Goal: Task Accomplishment & Management: Complete application form

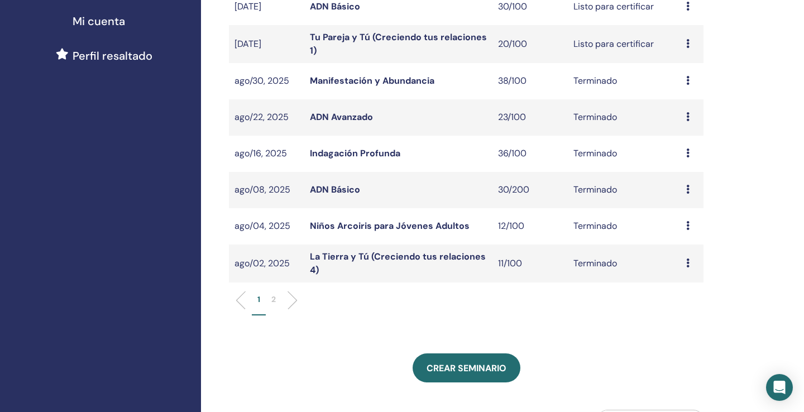
scroll to position [335, 0]
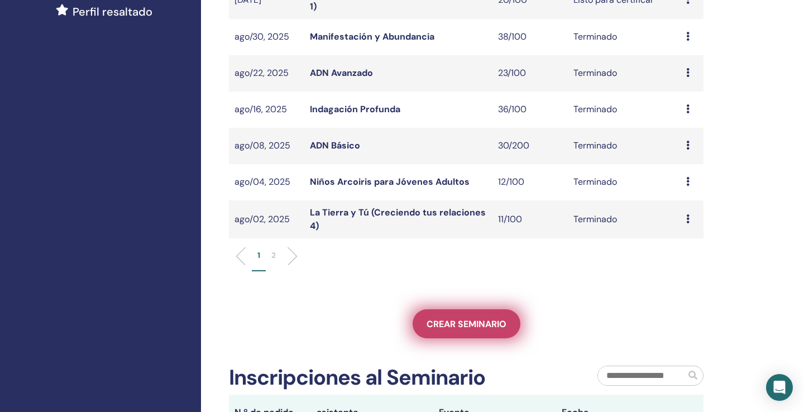
click at [455, 328] on link "Crear seminario" at bounding box center [467, 323] width 108 height 29
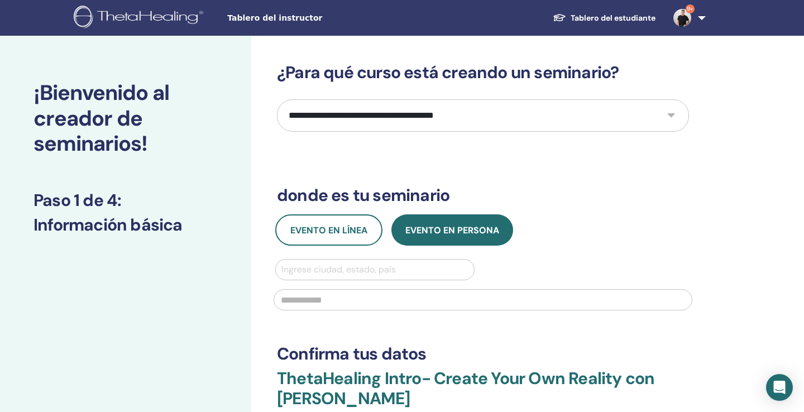
select select "**"
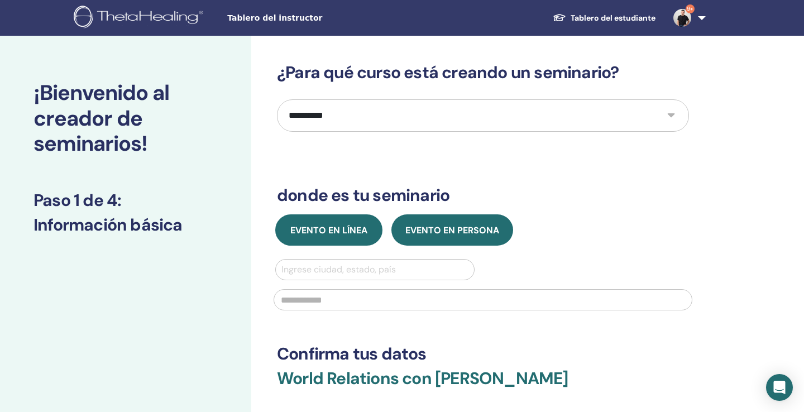
click at [329, 231] on span "Evento en línea" at bounding box center [328, 230] width 77 height 12
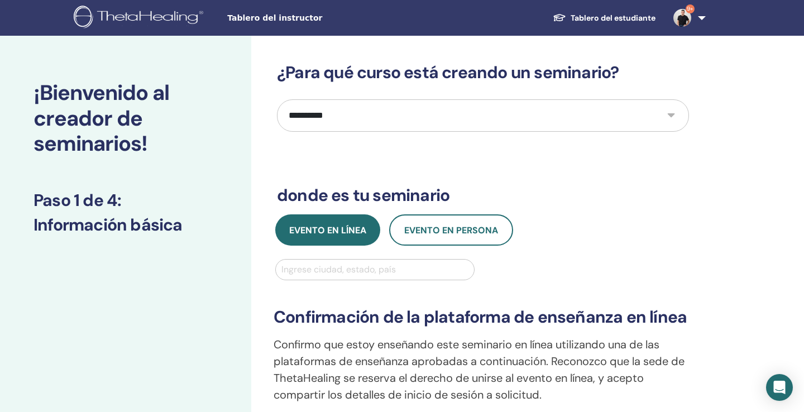
click at [326, 267] on div "Ingrese ciudad, estado, país" at bounding box center [374, 269] width 187 height 13
type input "***"
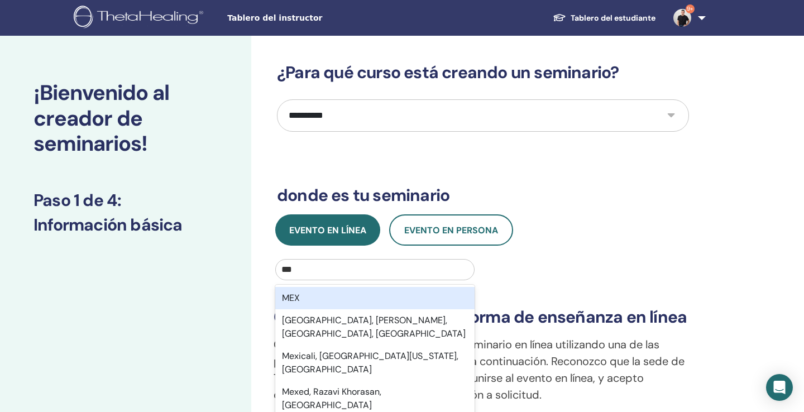
click at [324, 293] on div "MEX" at bounding box center [374, 298] width 199 height 22
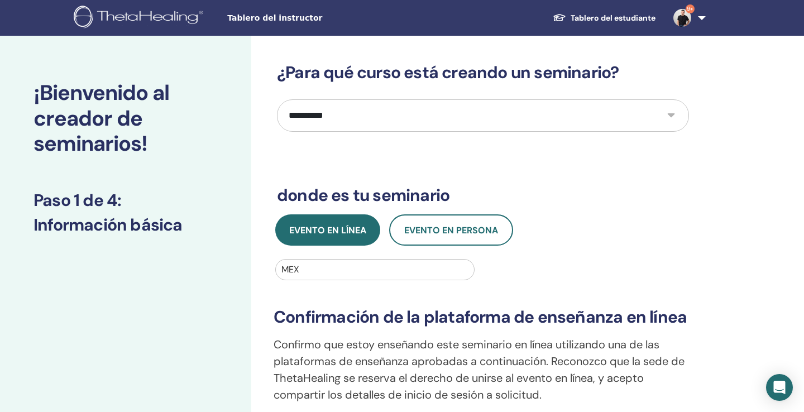
click at [588, 235] on div "Evento en línea Evento en persona" at bounding box center [483, 229] width 429 height 31
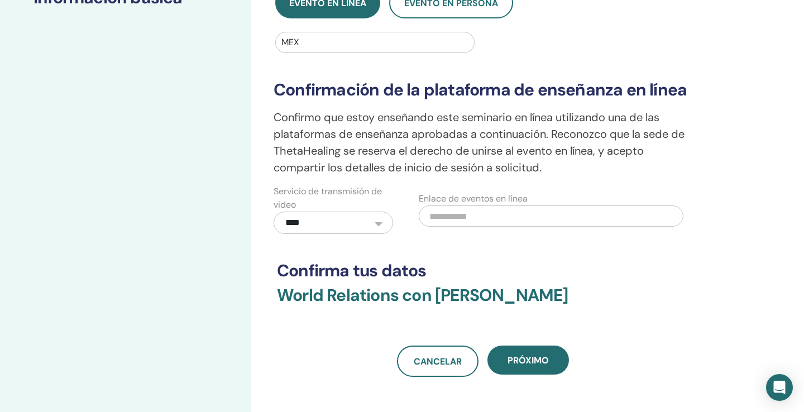
scroll to position [265, 0]
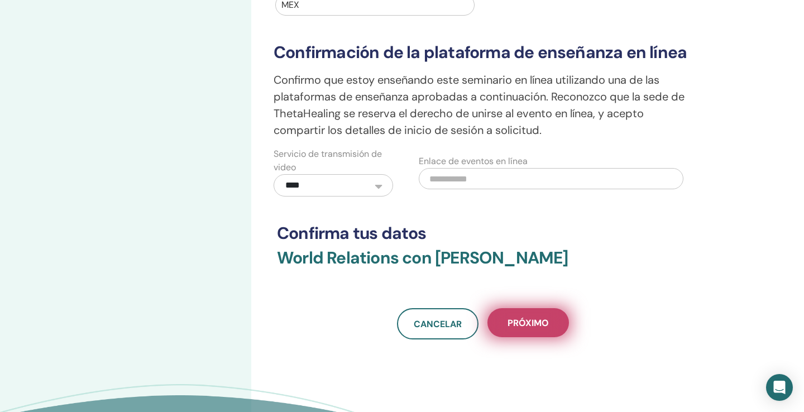
click at [532, 323] on span "próximo" at bounding box center [527, 323] width 41 height 12
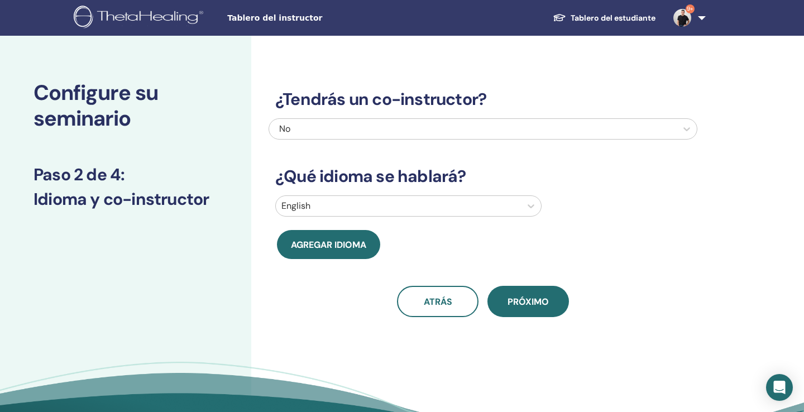
scroll to position [0, 0]
click at [362, 127] on div "No" at bounding box center [442, 128] width 326 height 13
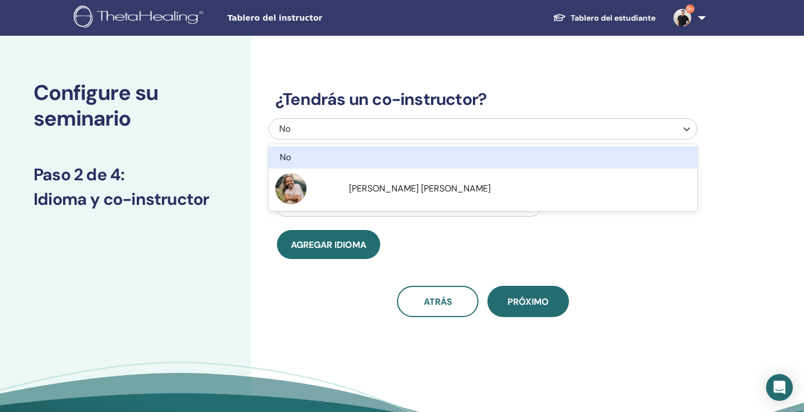
click at [362, 127] on div "No" at bounding box center [442, 128] width 326 height 13
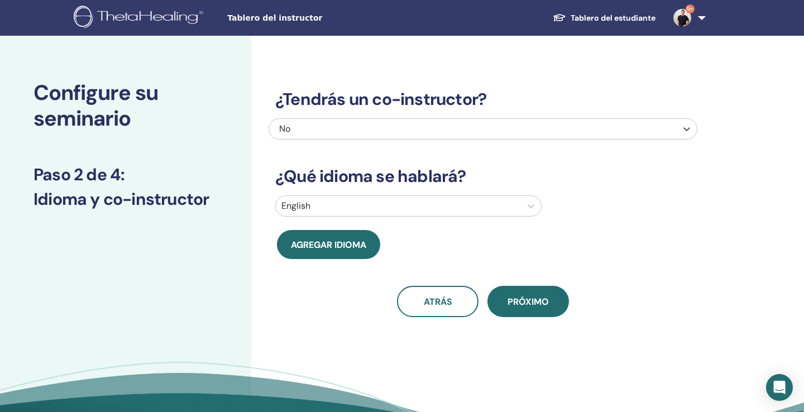
click at [362, 127] on div "No" at bounding box center [442, 128] width 326 height 13
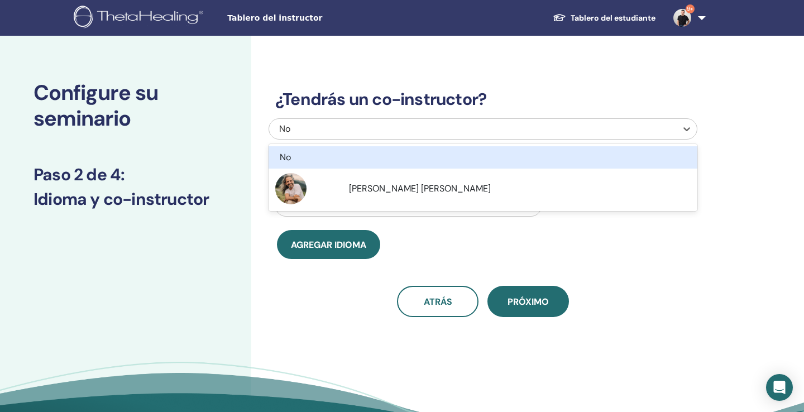
click at [362, 127] on div "No" at bounding box center [442, 128] width 326 height 13
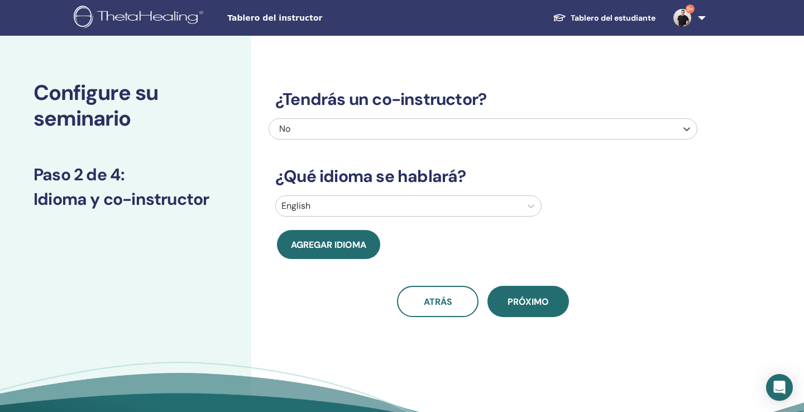
click at [358, 207] on div at bounding box center [398, 206] width 234 height 16
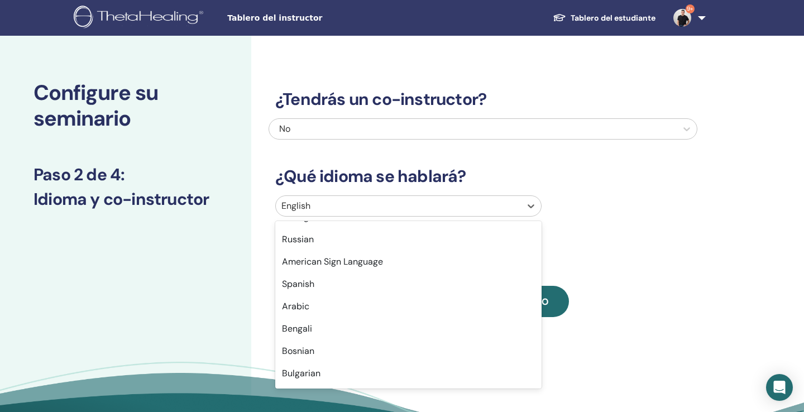
scroll to position [109, 0]
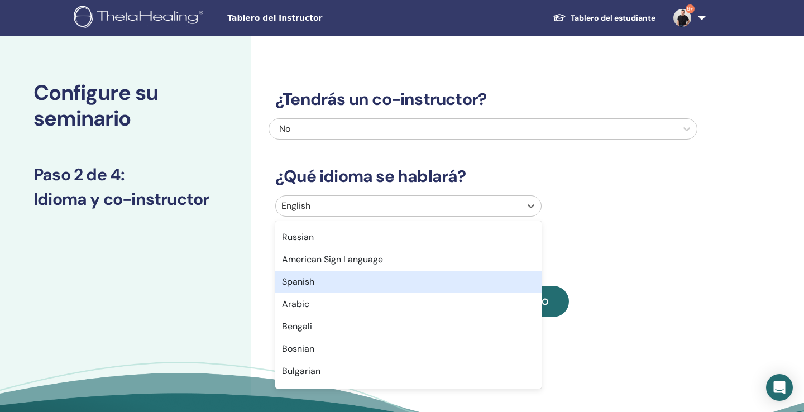
click at [359, 285] on div "Spanish" at bounding box center [408, 282] width 266 height 22
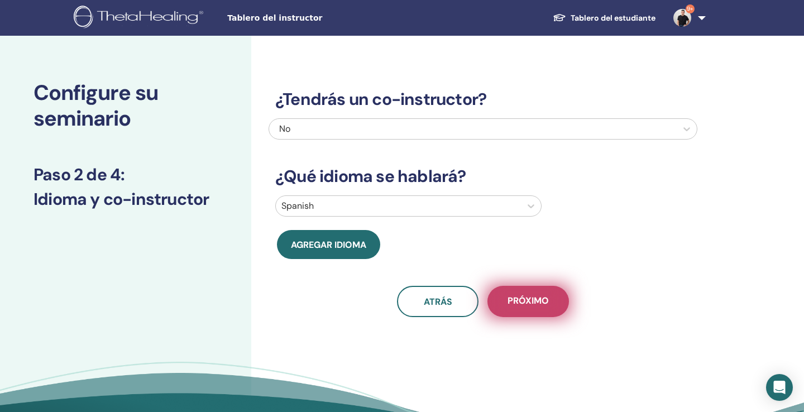
click at [520, 299] on span "próximo" at bounding box center [527, 302] width 41 height 14
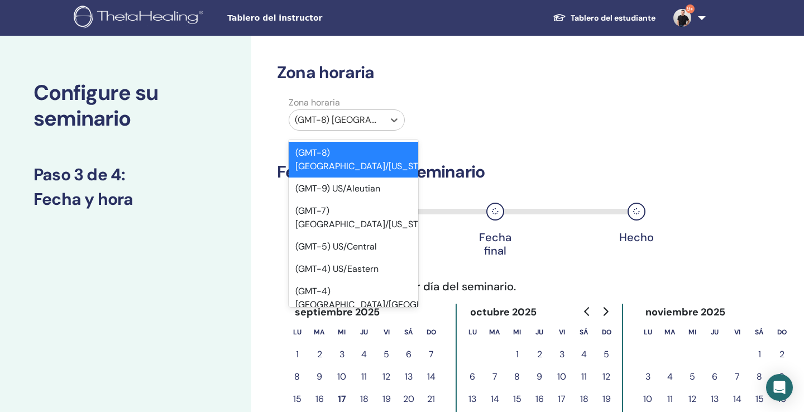
click at [353, 116] on div "(GMT-8) US/Alaska" at bounding box center [337, 119] width 84 height 13
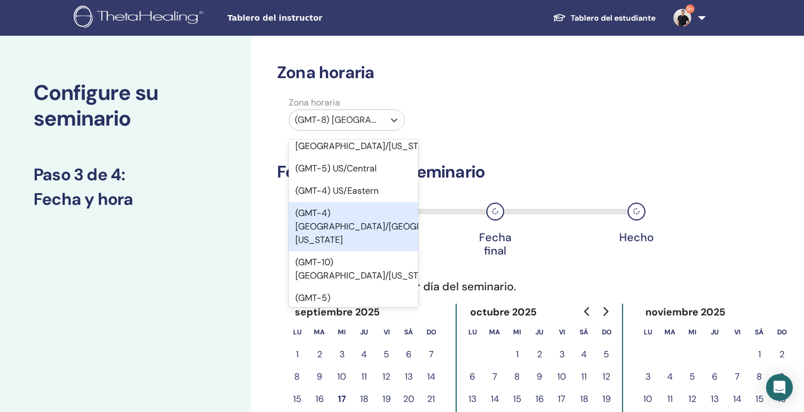
scroll to position [78, 0]
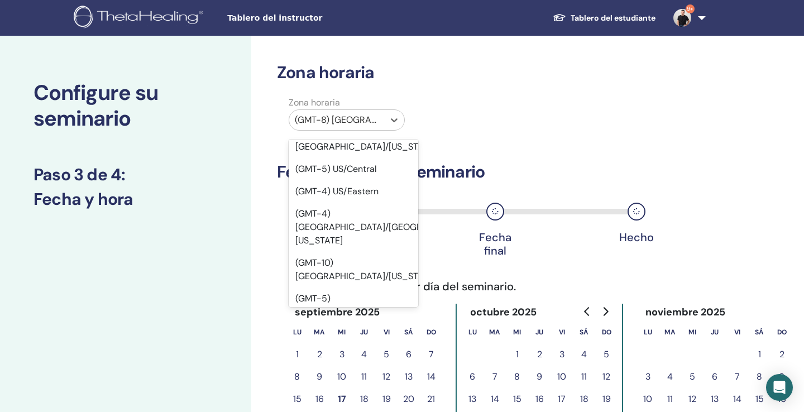
click at [351, 372] on div "(GMT-6) US/Mountain" at bounding box center [354, 390] width 130 height 36
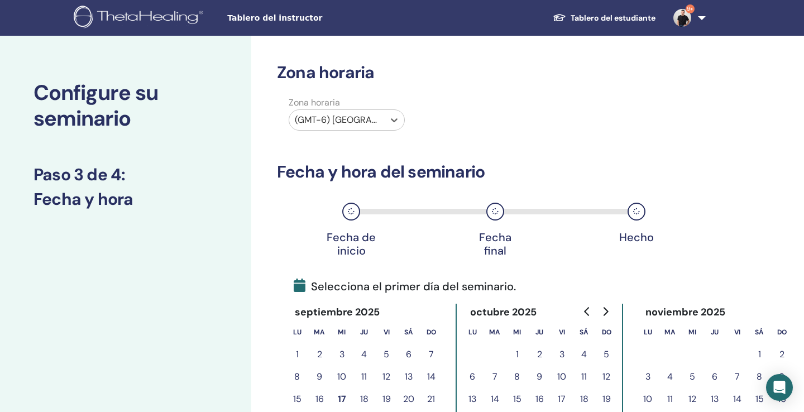
click at [253, 278] on div "Zona horaria Zona horaria option (GMT-6) US/Mountain, selected. Select is focus…" at bounding box center [519, 357] width 536 height 643
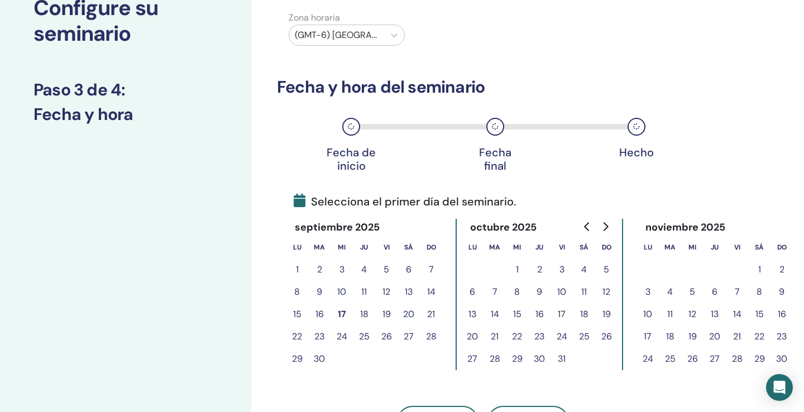
scroll to position [95, 0]
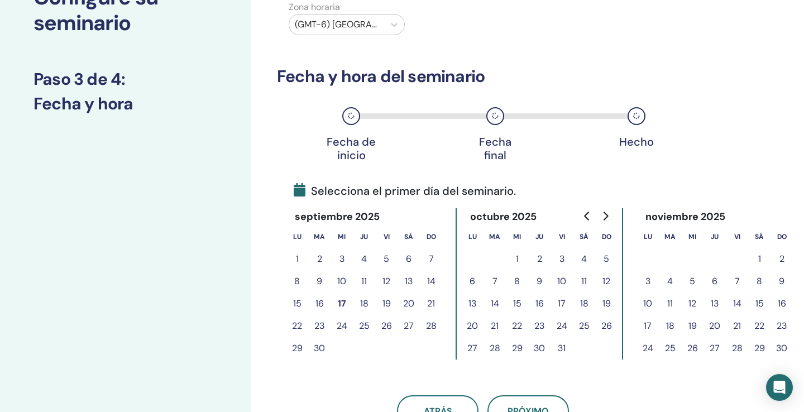
click at [300, 325] on button "22" at bounding box center [297, 326] width 22 height 22
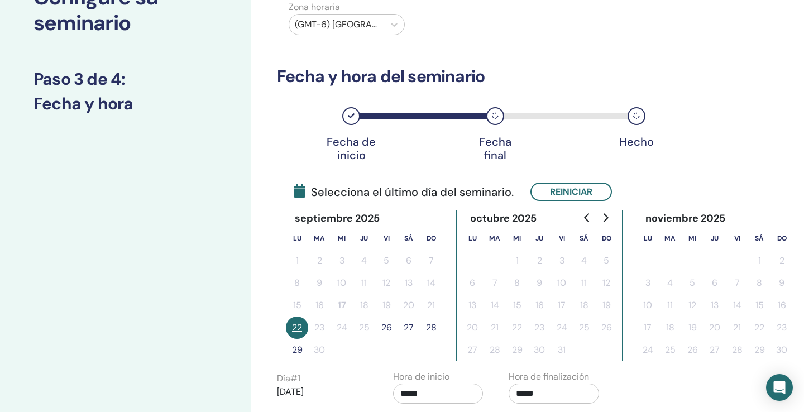
click at [387, 327] on button "26" at bounding box center [386, 328] width 22 height 22
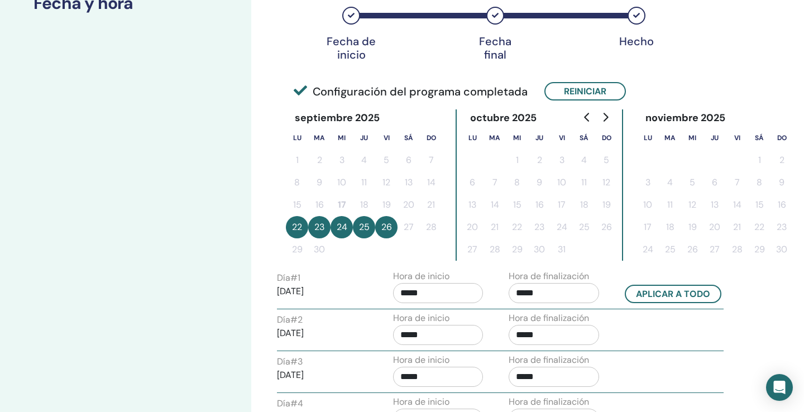
scroll to position [200, 0]
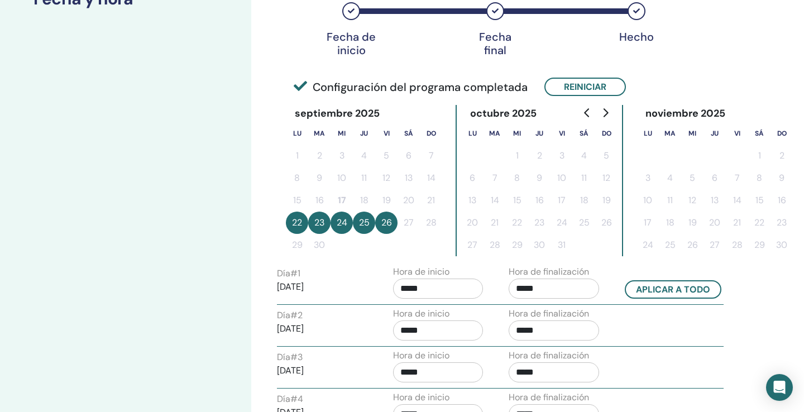
click at [524, 289] on input "*****" at bounding box center [554, 289] width 90 height 20
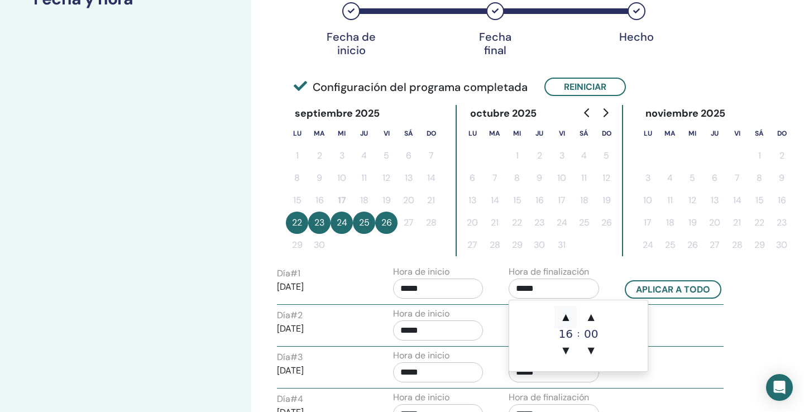
click at [567, 315] on span "▲" at bounding box center [565, 317] width 22 height 22
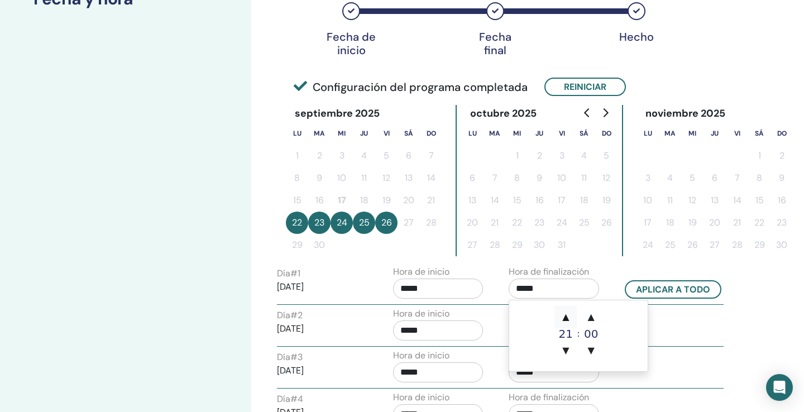
click at [567, 317] on span "▲" at bounding box center [565, 317] width 22 height 22
click at [596, 318] on span "▲" at bounding box center [591, 317] width 22 height 22
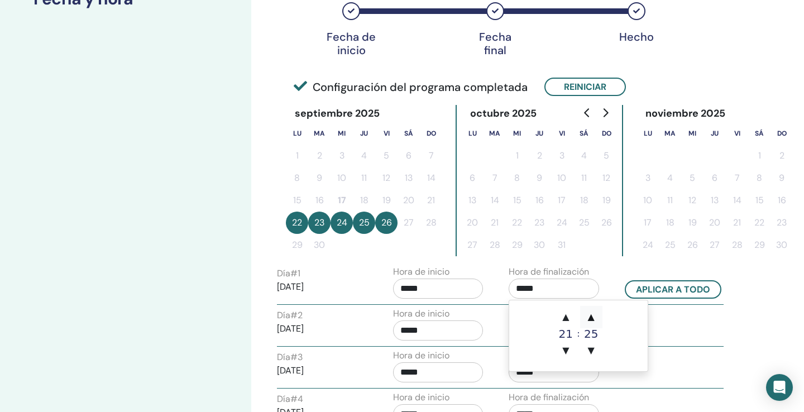
click at [596, 318] on span "▲" at bounding box center [591, 317] width 22 height 22
type input "*****"
click at [410, 289] on input "*****" at bounding box center [438, 289] width 90 height 20
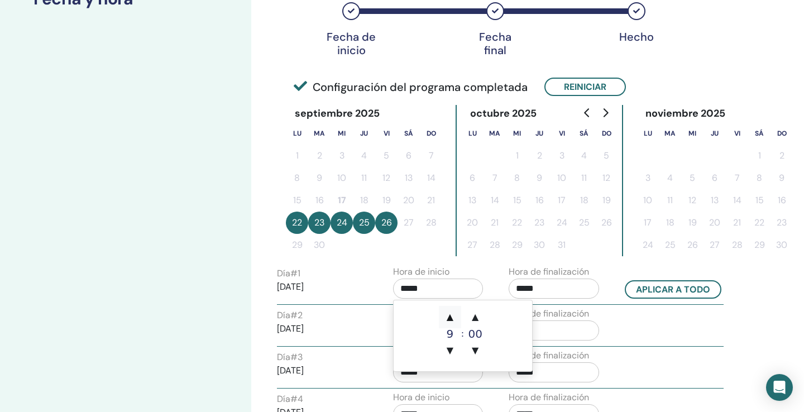
click at [451, 316] on span "▲" at bounding box center [450, 317] width 22 height 22
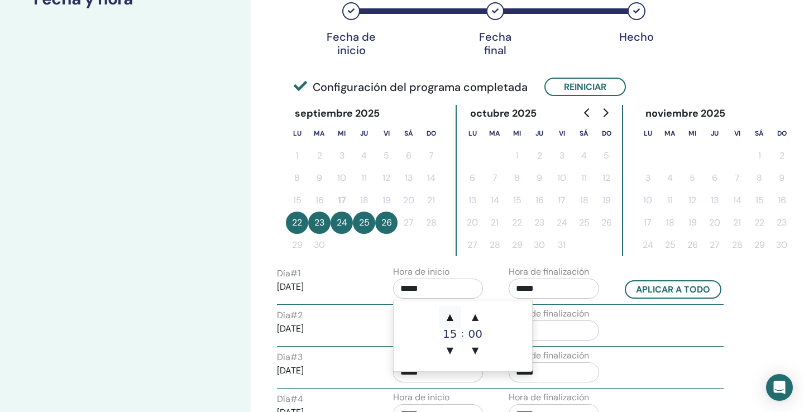
click at [451, 316] on span "▲" at bounding box center [450, 317] width 22 height 22
type input "*****"
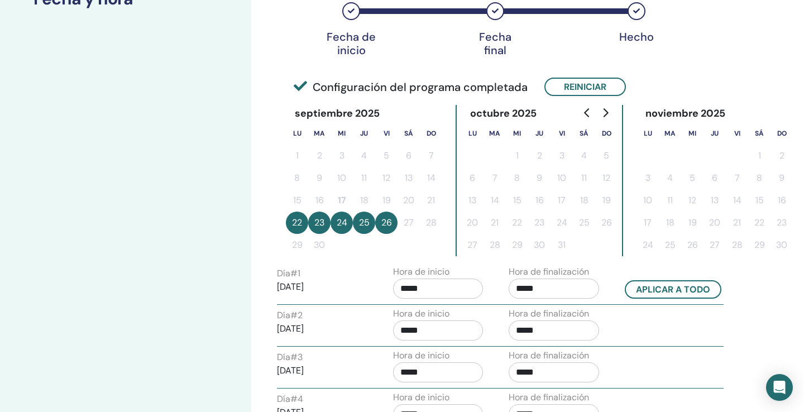
click at [215, 271] on div "Configure su seminario Paso 3 de 4 : Fecha y hora" at bounding box center [125, 260] width 251 height 851
click at [665, 295] on button "Aplicar a todo" at bounding box center [673, 289] width 97 height 18
type input "*****"
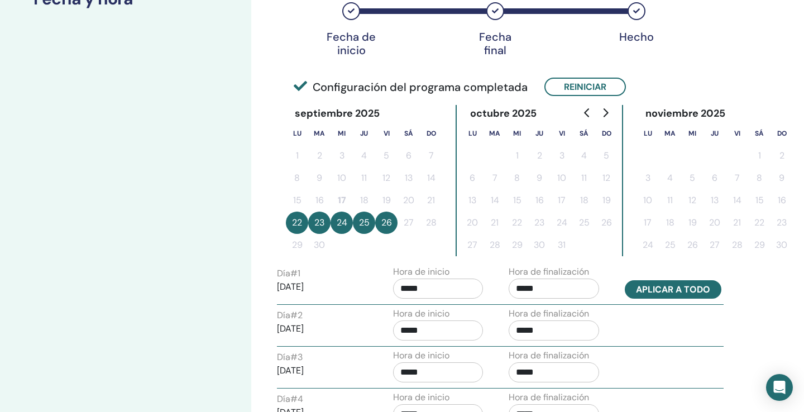
type input "*****"
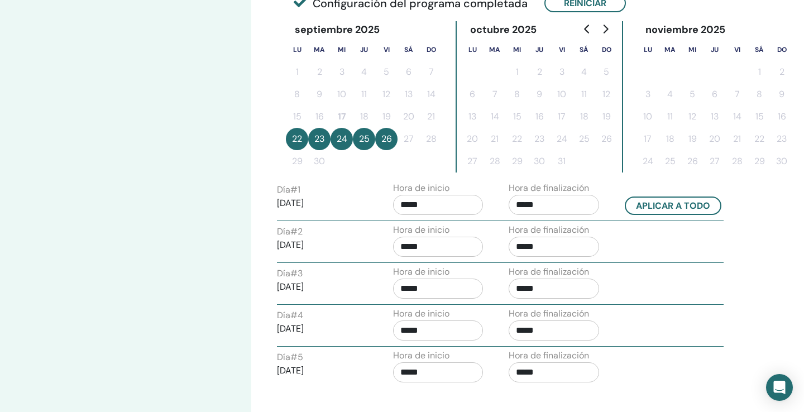
scroll to position [386, 0]
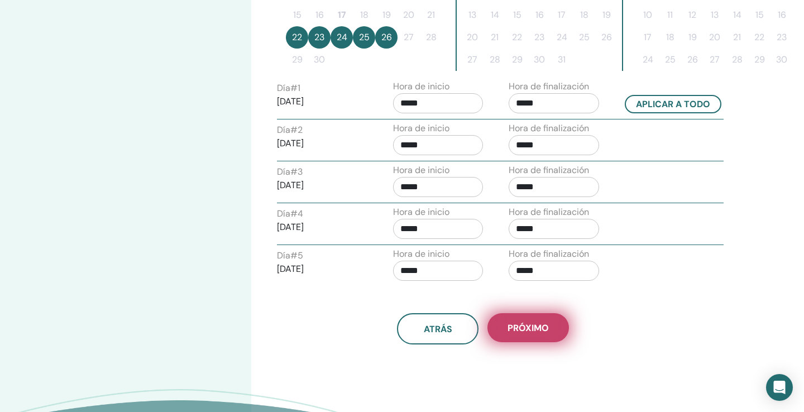
click at [530, 327] on span "próximo" at bounding box center [527, 328] width 41 height 12
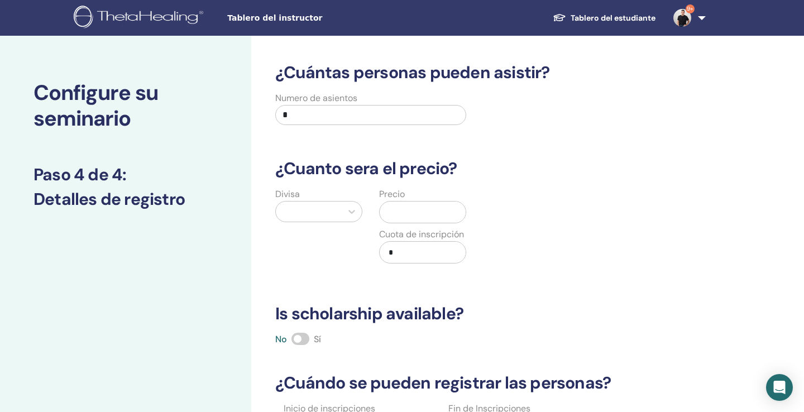
scroll to position [0, 0]
click at [344, 120] on input "*" at bounding box center [370, 115] width 191 height 20
type input "***"
click at [318, 214] on div at bounding box center [308, 212] width 55 height 16
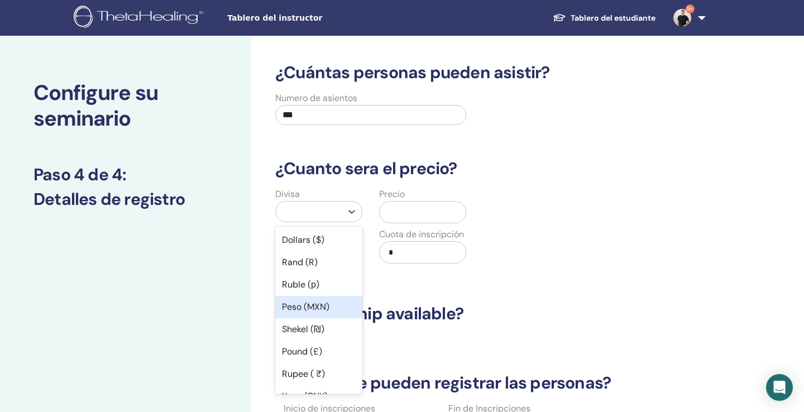
click at [314, 310] on div "Peso (MXN)" at bounding box center [318, 307] width 87 height 22
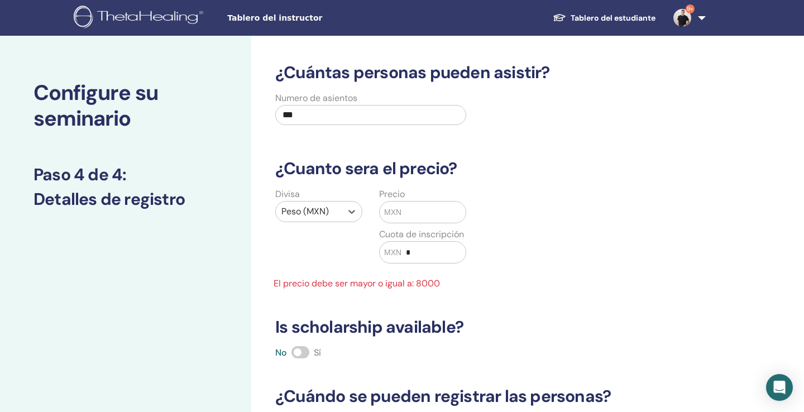
click at [421, 212] on input "text" at bounding box center [433, 212] width 64 height 21
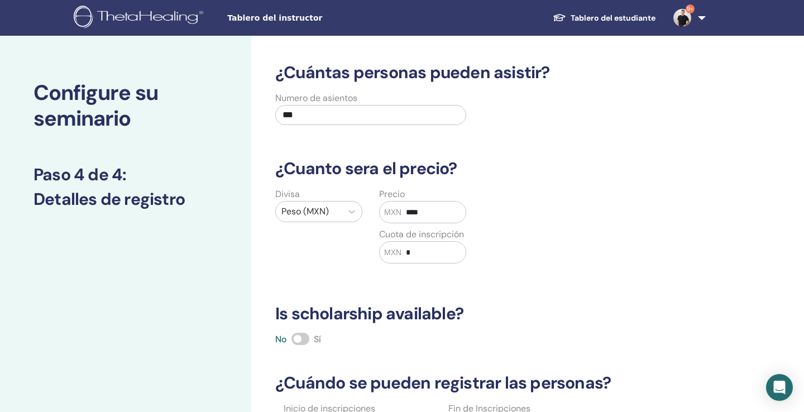
type input "****"
click at [568, 274] on div "Divisa Peso (MXN) Precio MXN **** Cuota de inscripción MXN *" at bounding box center [474, 232] width 429 height 89
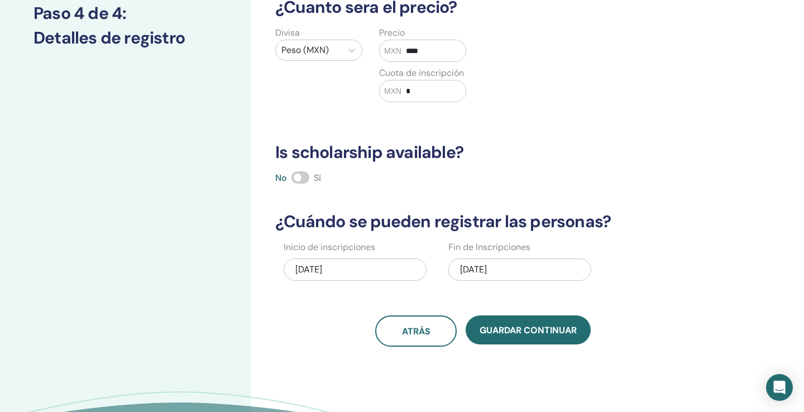
scroll to position [245, 0]
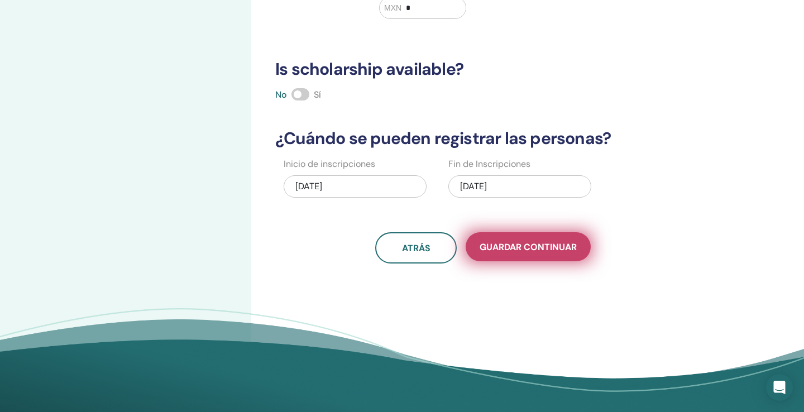
click at [525, 244] on span "Guardar Continuar" at bounding box center [528, 247] width 97 height 12
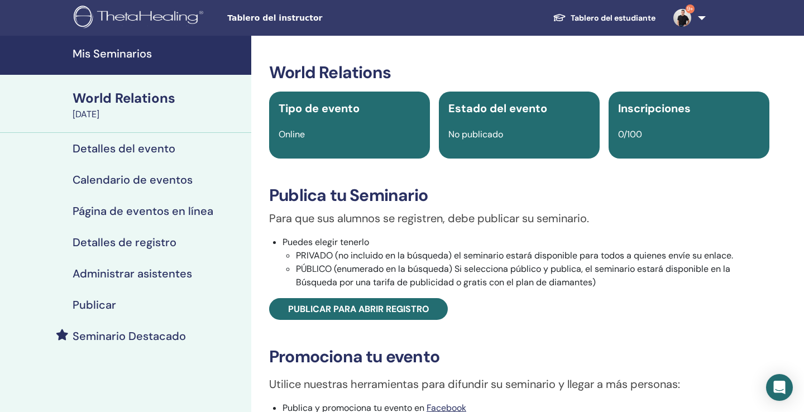
click at [106, 303] on h4 "Publicar" at bounding box center [95, 304] width 44 height 13
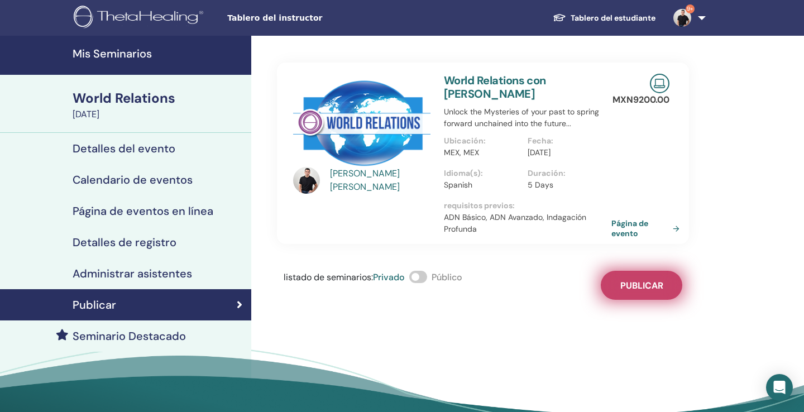
click at [640, 286] on span "Publicar" at bounding box center [641, 286] width 43 height 12
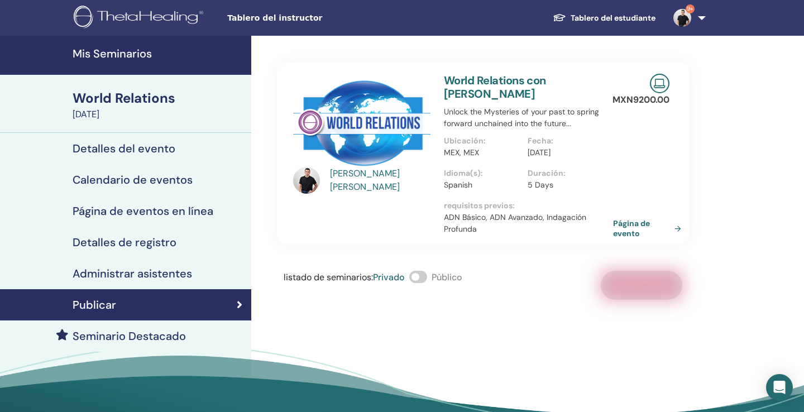
click at [627, 230] on link "Página de evento" at bounding box center [649, 228] width 73 height 20
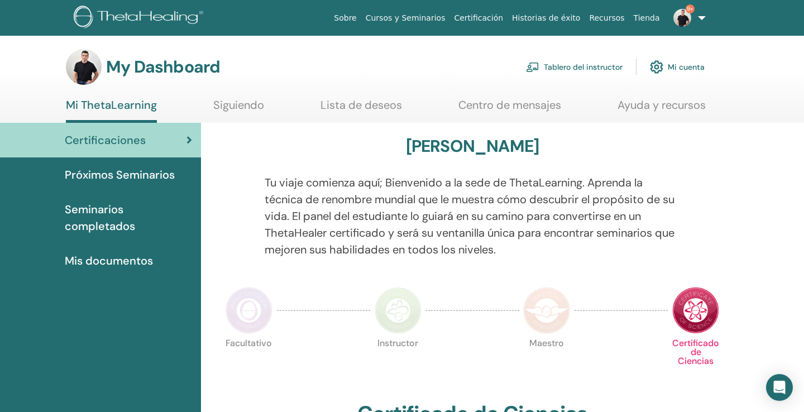
click at [570, 69] on link "Tablero del instructor" at bounding box center [574, 67] width 97 height 25
